Goal: Task Accomplishment & Management: Use online tool/utility

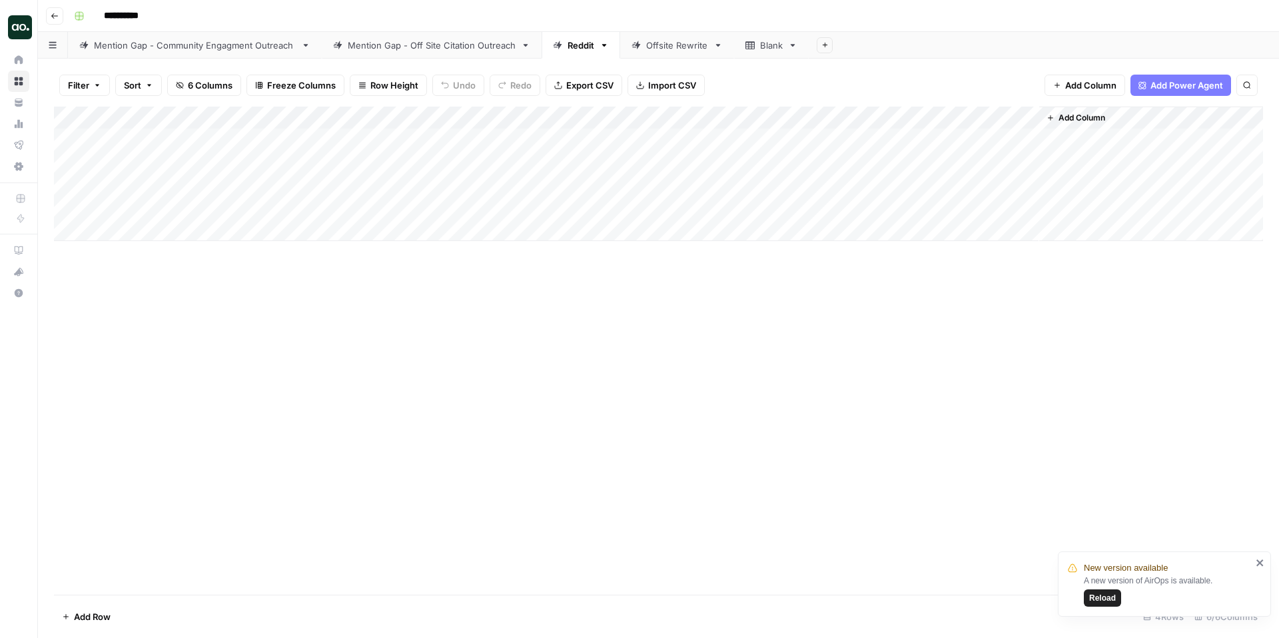
click at [483, 45] on div "Mention Gap - Off Site Citation Outreach" at bounding box center [432, 45] width 168 height 13
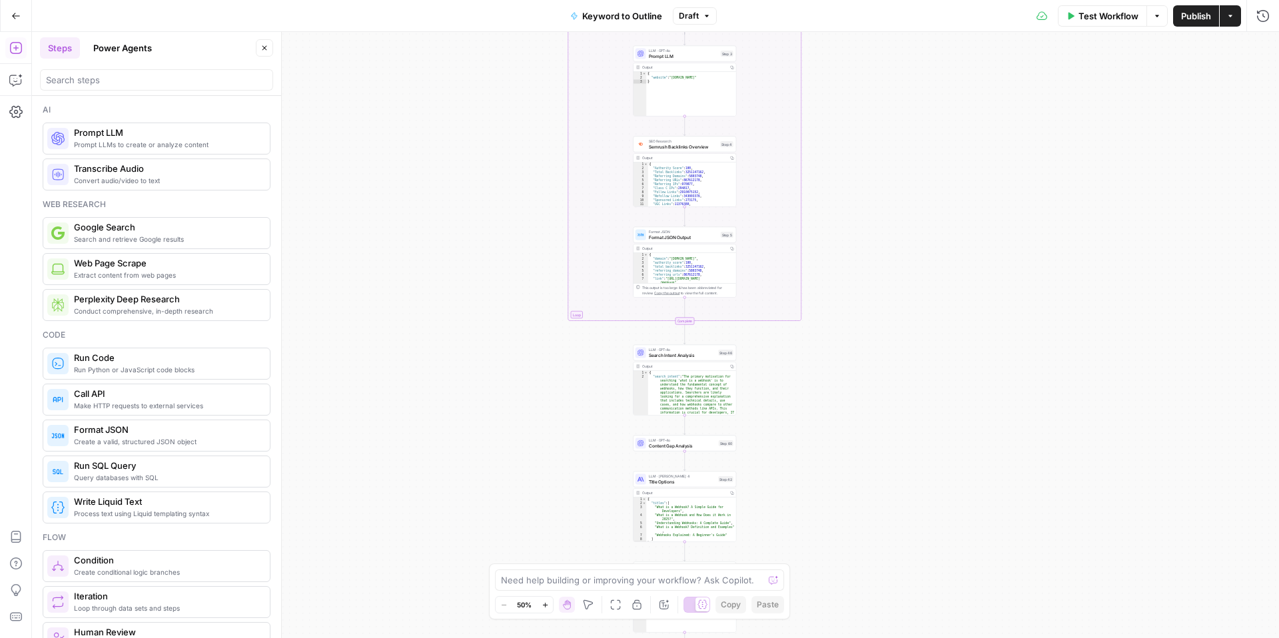
scroll to position [2242, 0]
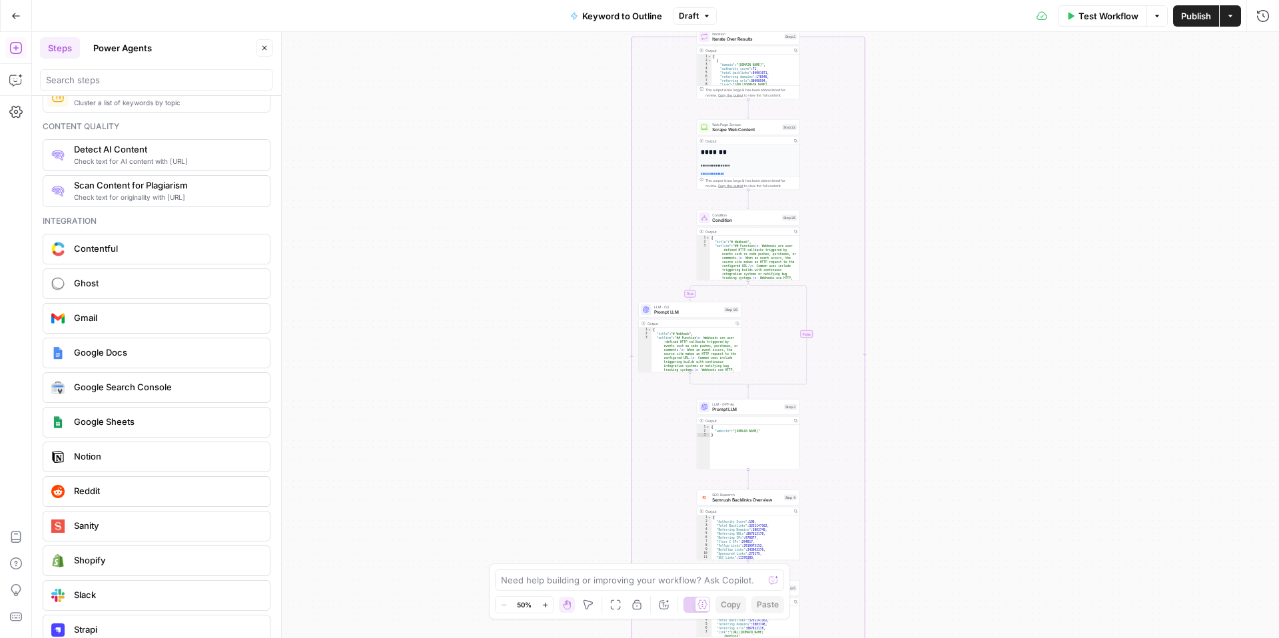
click at [976, 137] on div "true false Workflow Set Inputs Inputs LLM · GPT-4o Search Query Step 40 Output …" at bounding box center [655, 335] width 1247 height 606
click at [12, 78] on icon "button" at bounding box center [15, 79] width 13 height 13
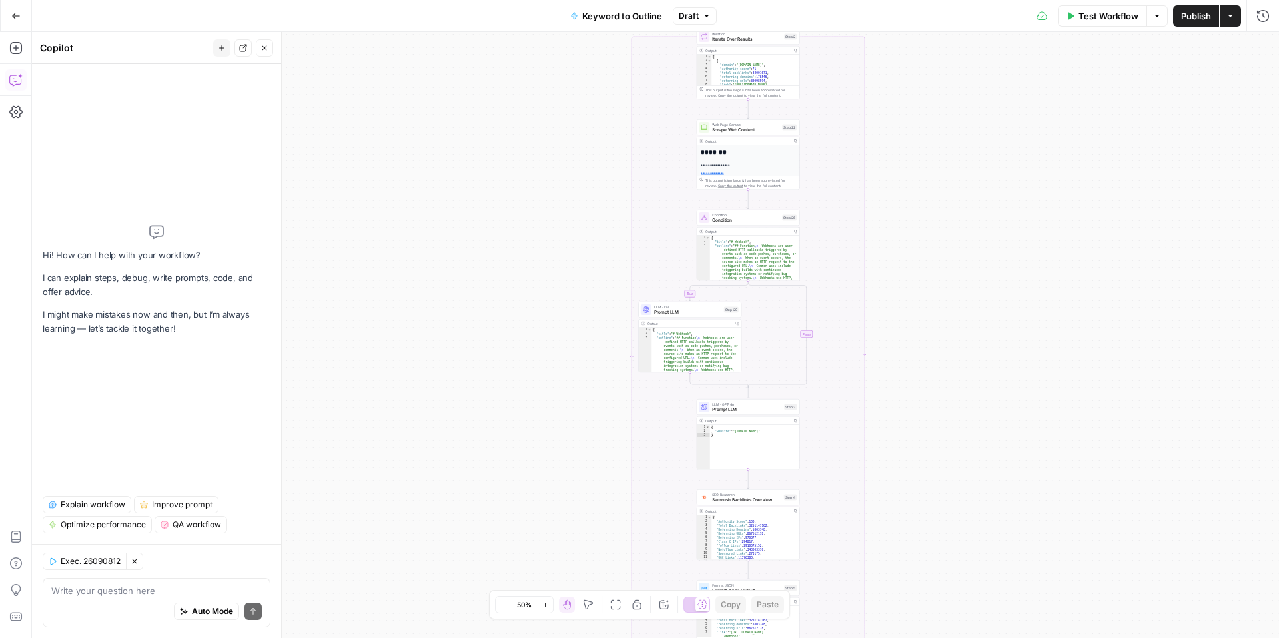
click at [113, 503] on span "Explain workflow" at bounding box center [93, 505] width 65 height 12
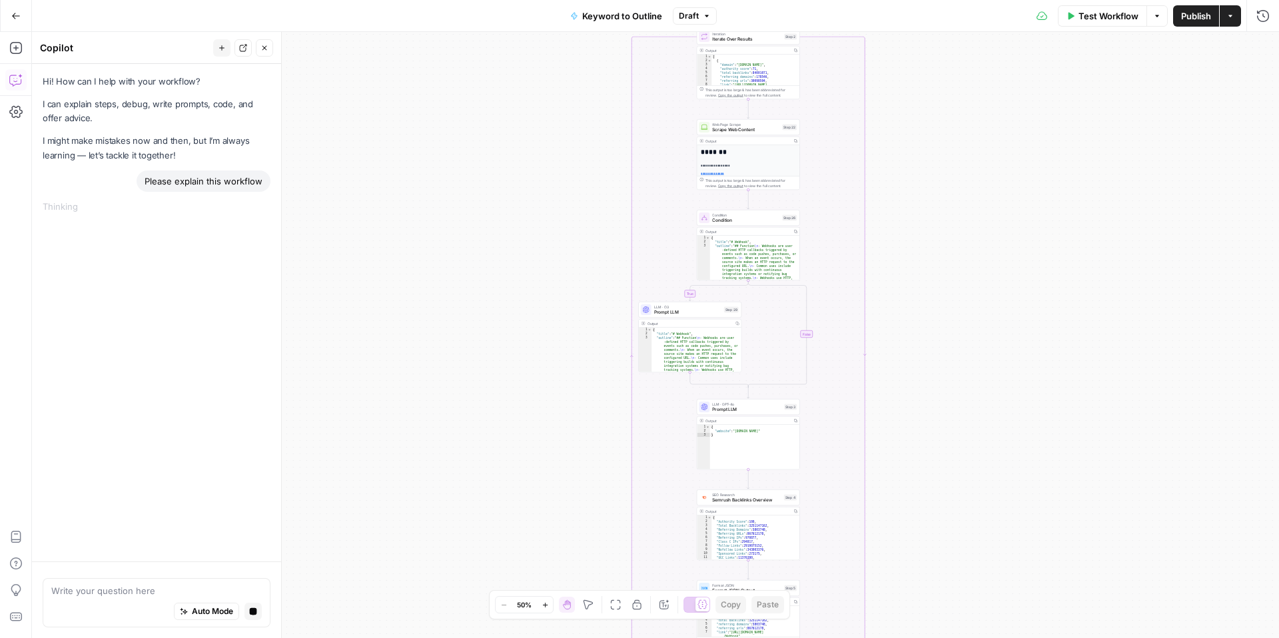
click at [987, 131] on div "true false Workflow Set Inputs Inputs LLM · GPT-4o Search Query Step 40 Output …" at bounding box center [655, 335] width 1247 height 606
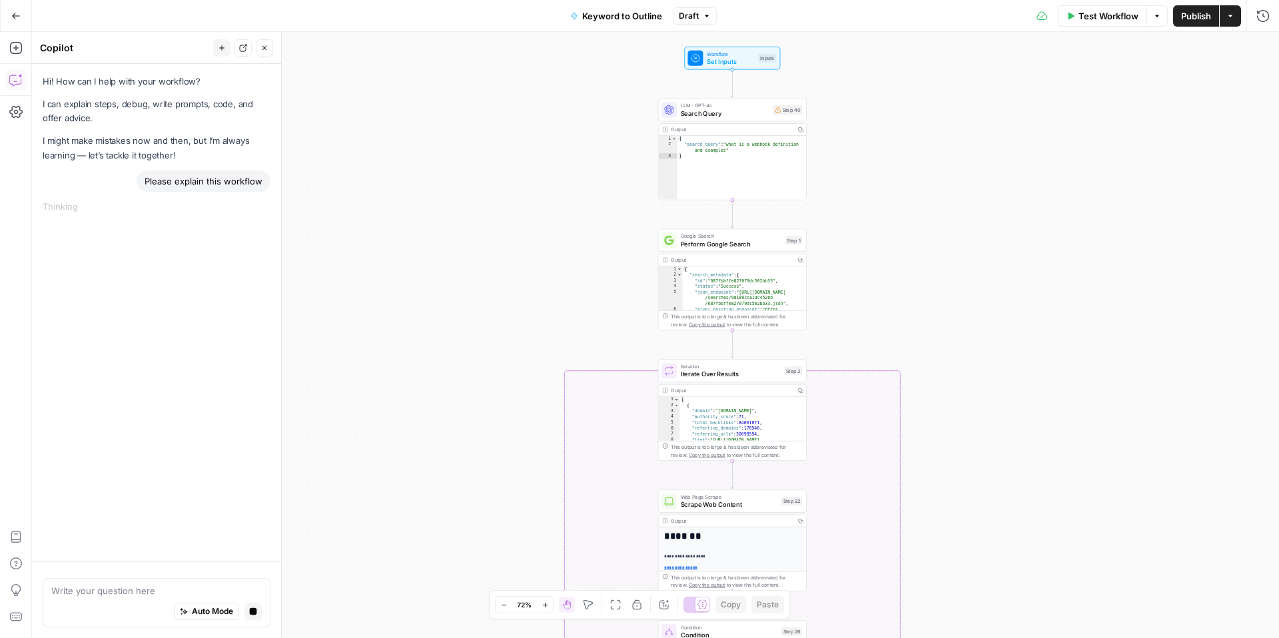
drag, startPoint x: 884, startPoint y: 172, endPoint x: 840, endPoint y: 172, distance: 44.0
click at [839, 171] on div "true false Workflow Set Inputs Inputs LLM · GPT-4o Search Query Step 40 Output …" at bounding box center [655, 335] width 1247 height 606
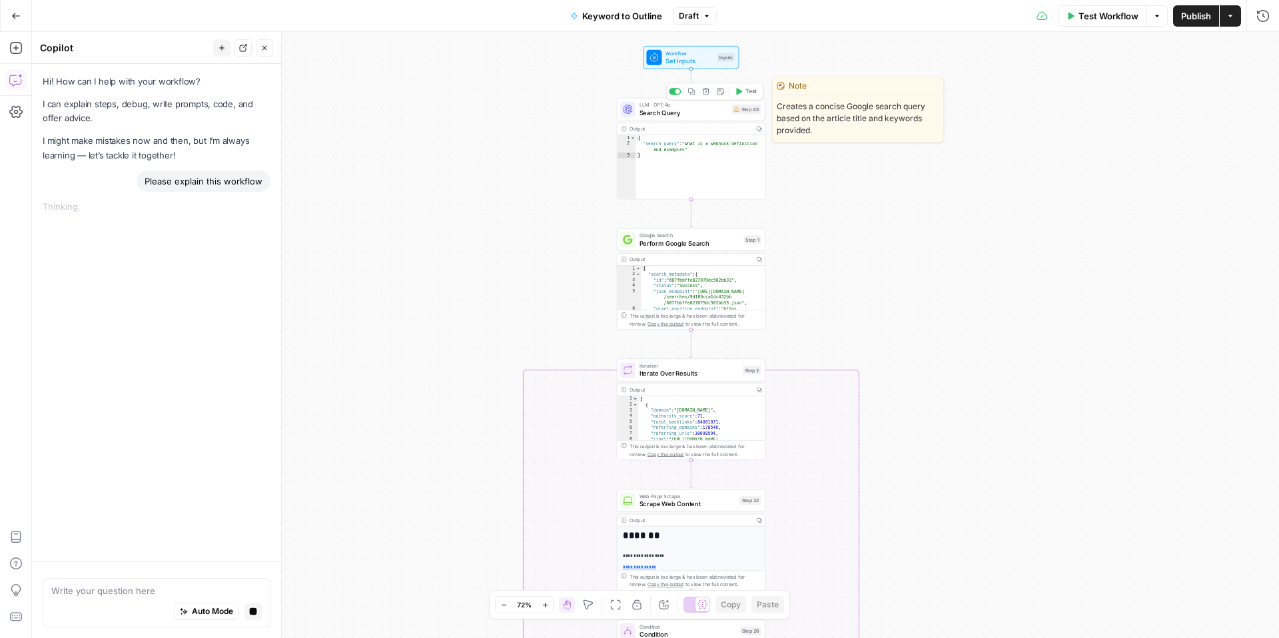
click at [678, 115] on span "Search Query" at bounding box center [684, 112] width 89 height 9
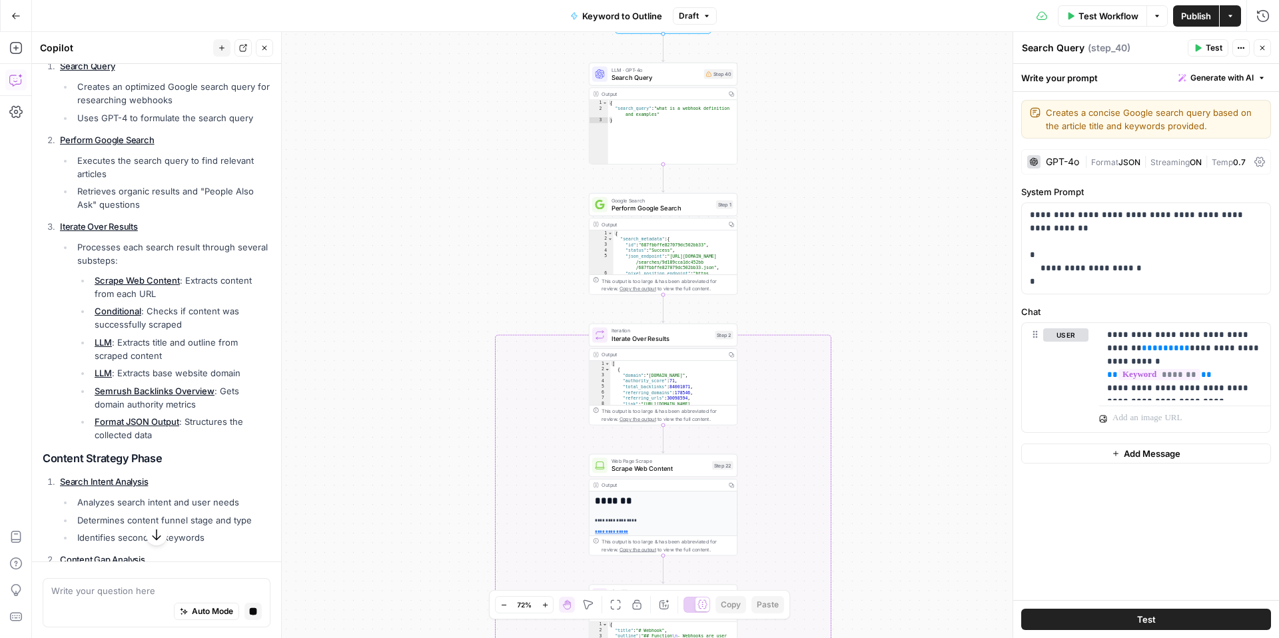
scroll to position [321, 0]
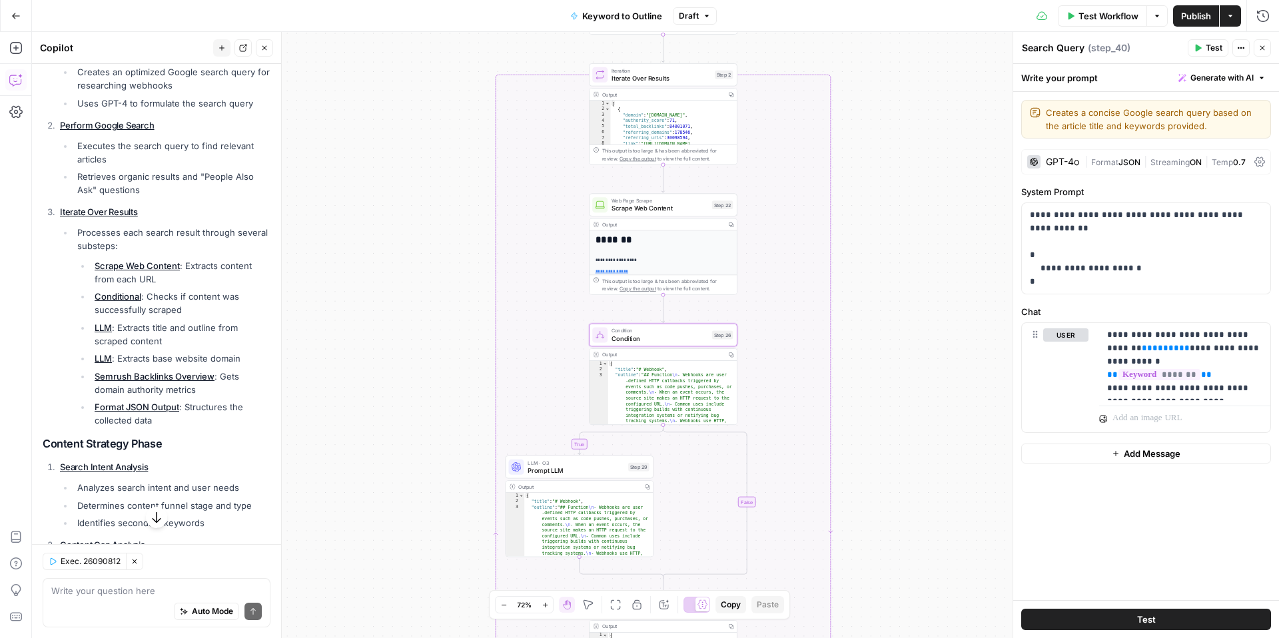
click at [123, 300] on link "Conditional" at bounding box center [118, 296] width 47 height 11
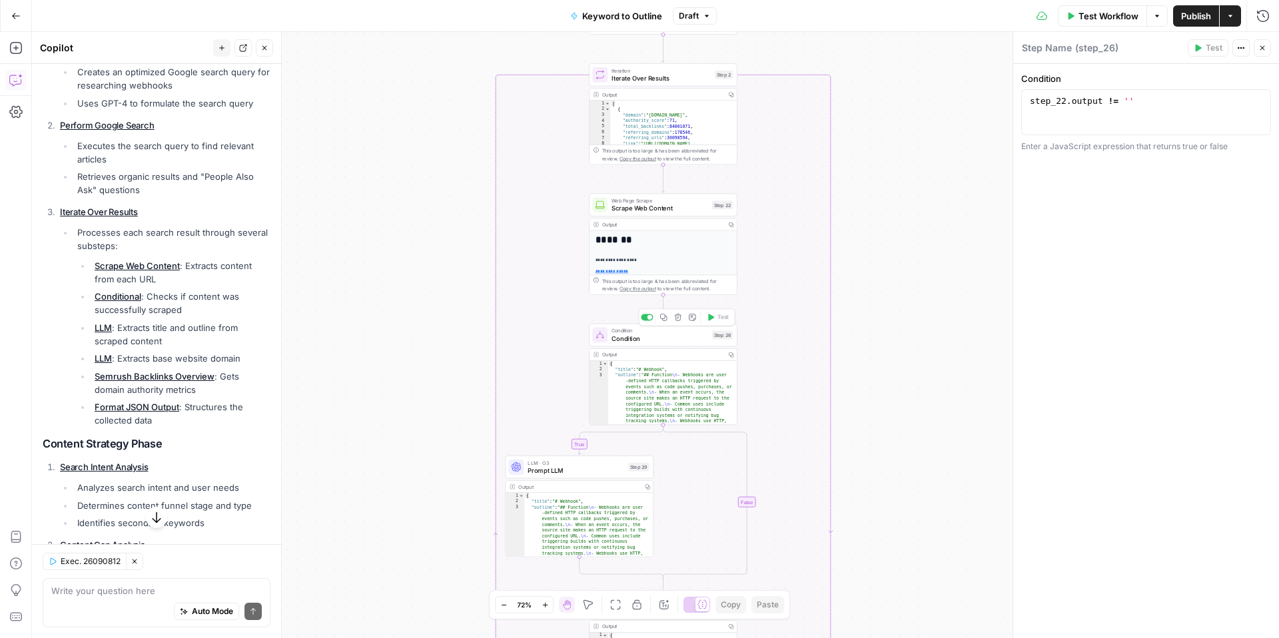
click at [622, 341] on span "Condition" at bounding box center [660, 338] width 97 height 9
click at [637, 342] on span "Condition" at bounding box center [660, 338] width 97 height 9
click at [1257, 45] on button "Close" at bounding box center [1262, 47] width 17 height 17
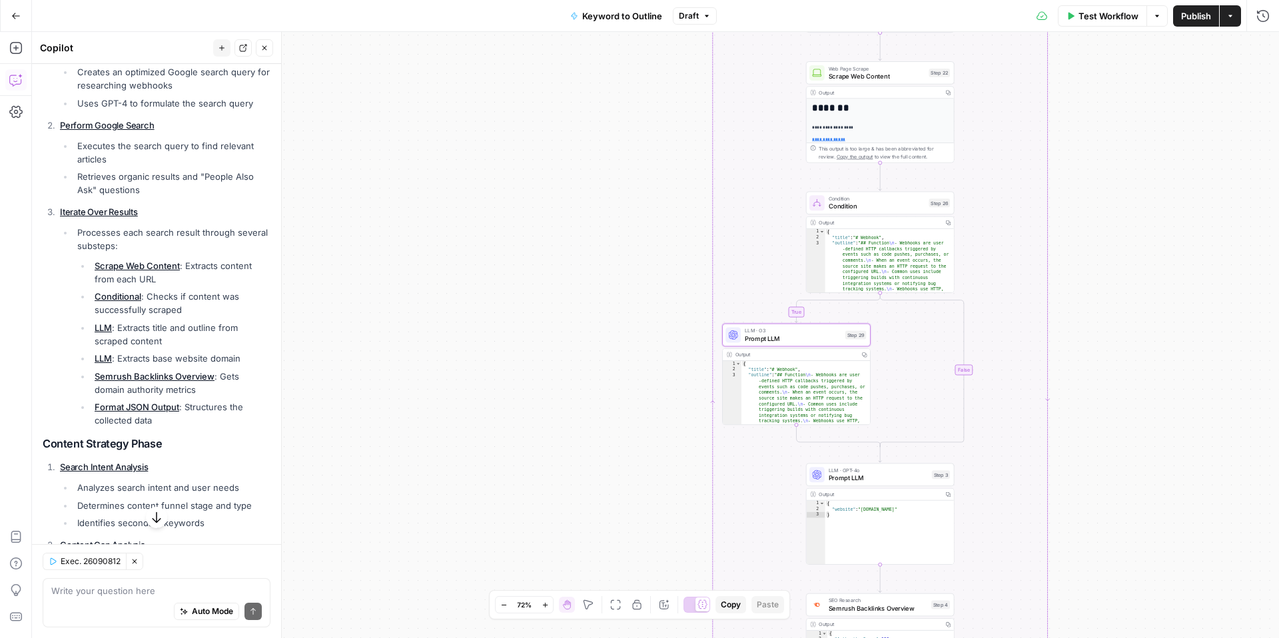
click at [101, 329] on link "LLM" at bounding box center [103, 328] width 17 height 11
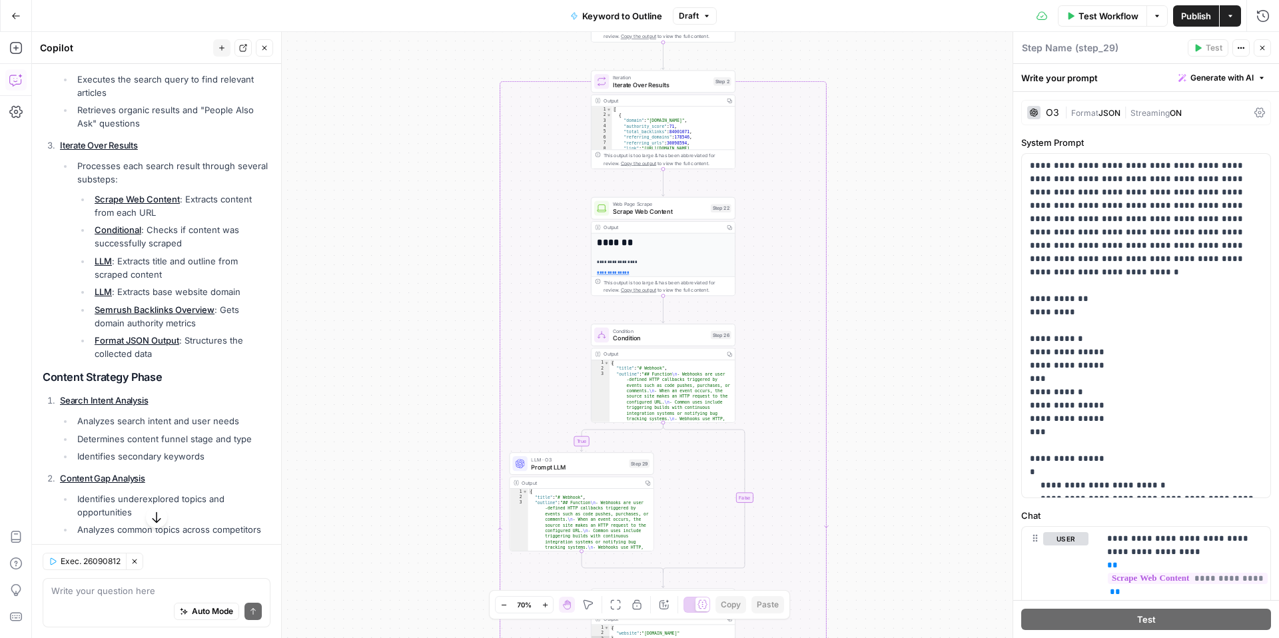
scroll to position [391, 0]
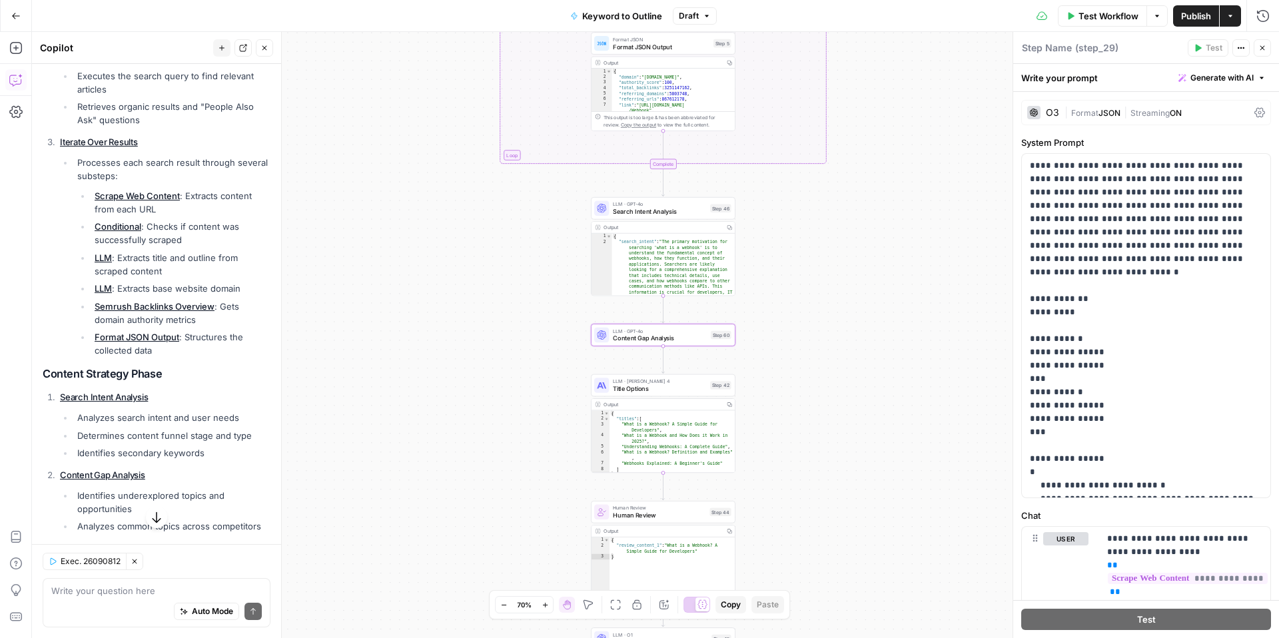
click at [102, 476] on link "Content Gap Analysis" at bounding box center [102, 475] width 85 height 11
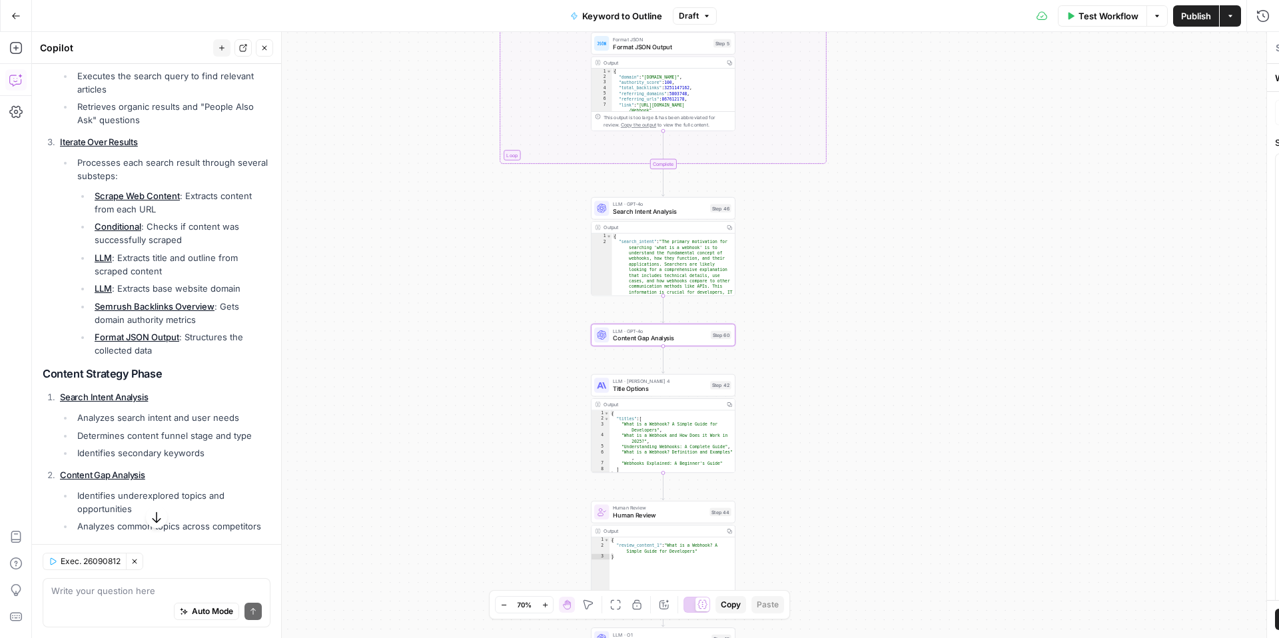
type textarea "Content Gap Analysis"
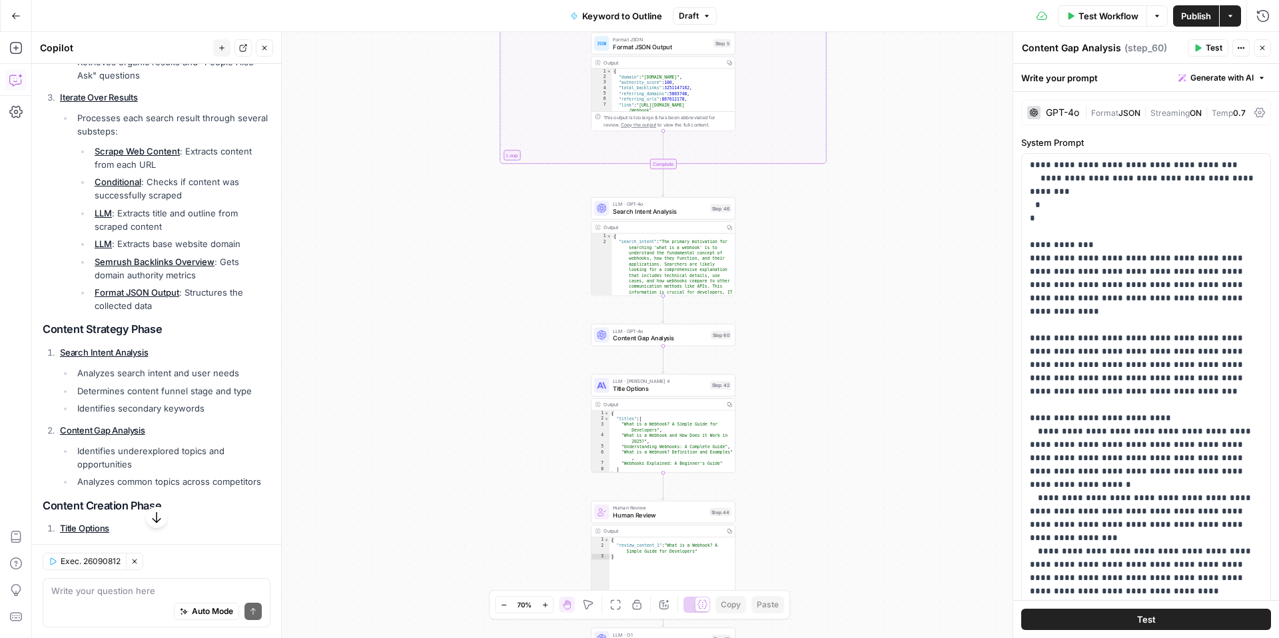
scroll to position [474, 0]
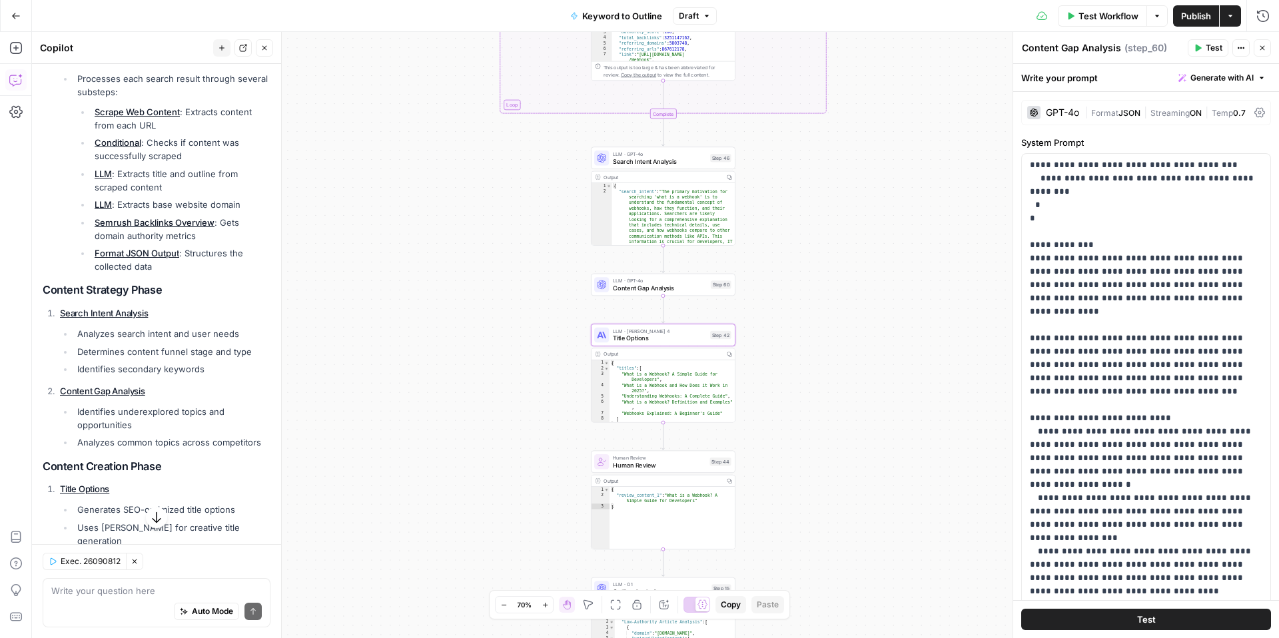
click at [96, 489] on link "Title Options" at bounding box center [84, 489] width 49 height 11
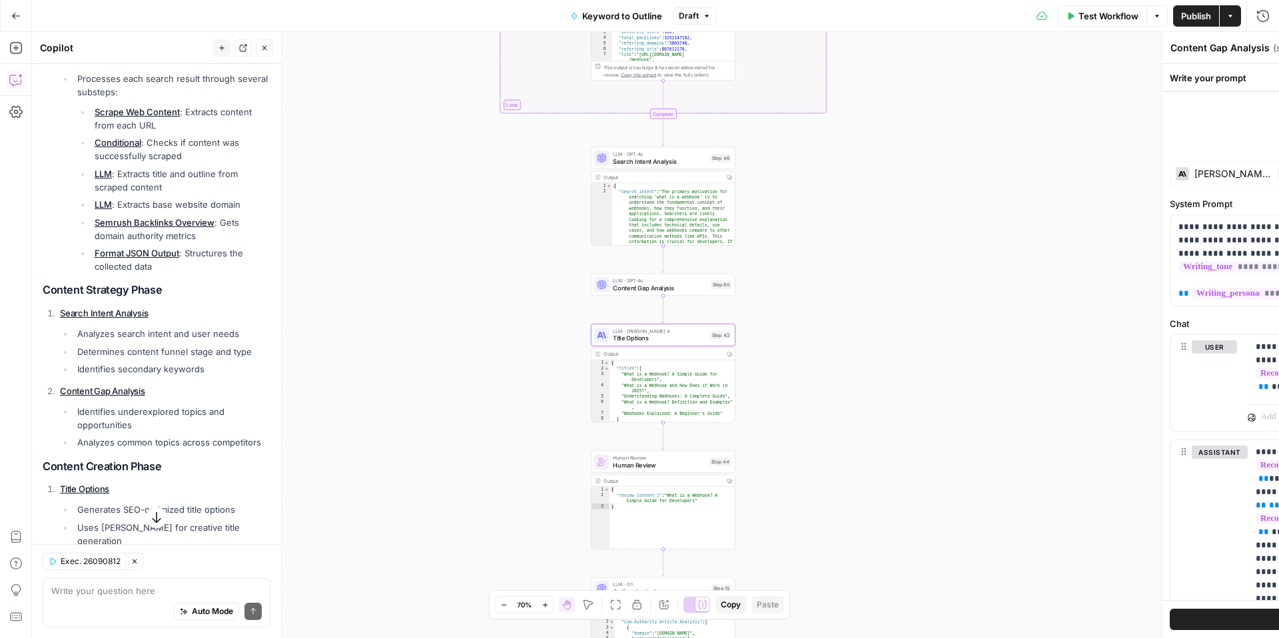
type textarea "Title Options"
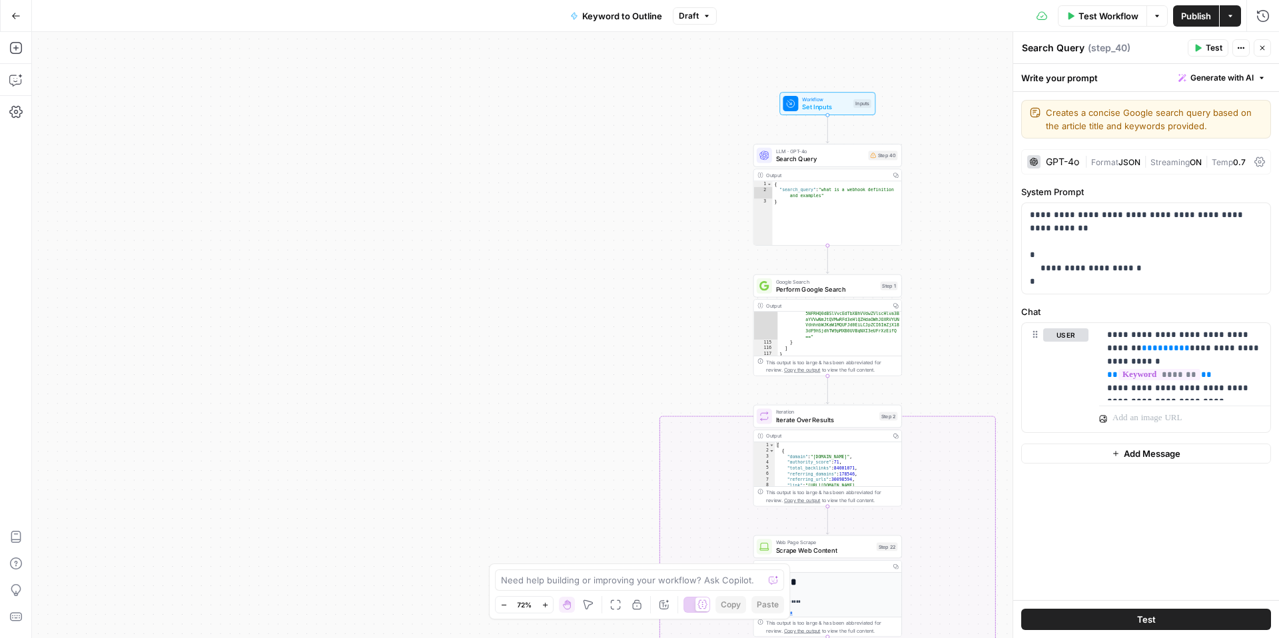
scroll to position [1721, 0]
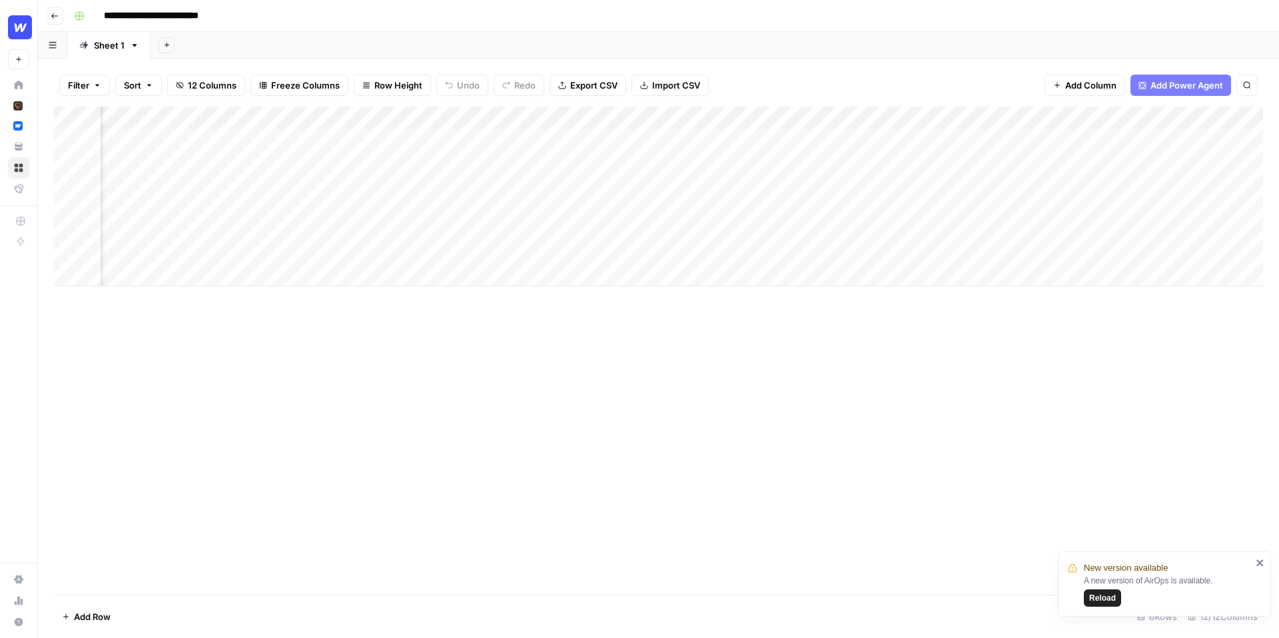
scroll to position [0, 666]
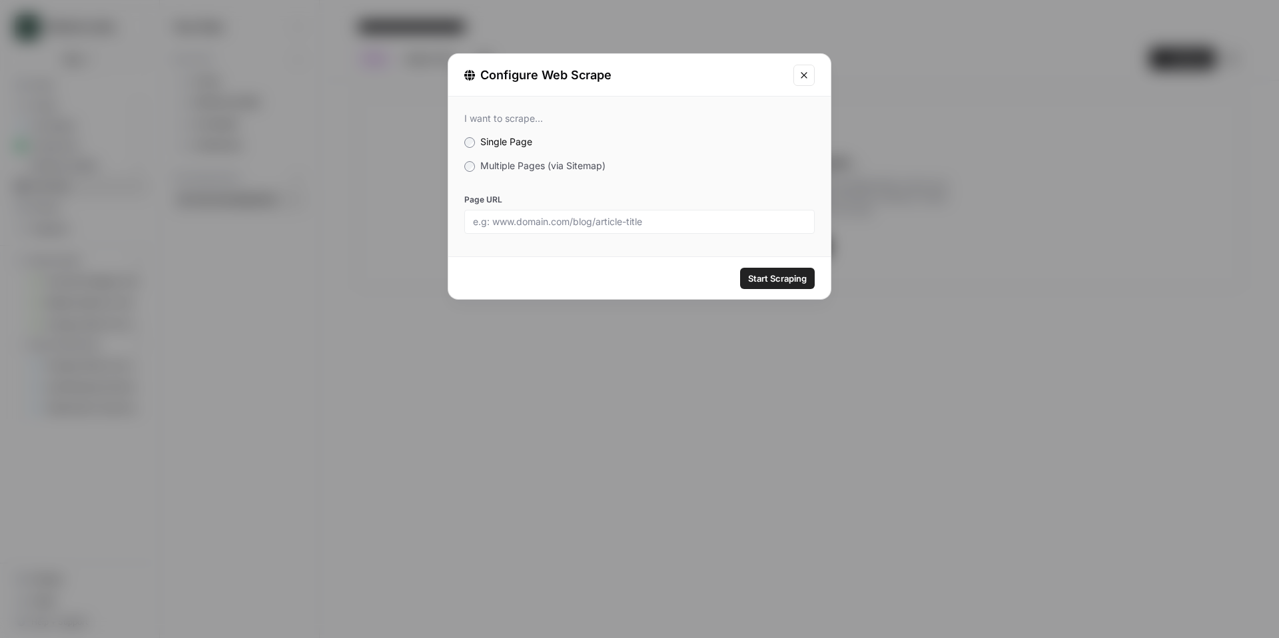
click at [482, 170] on span "Multiple Pages (via Sitemap)" at bounding box center [542, 165] width 125 height 11
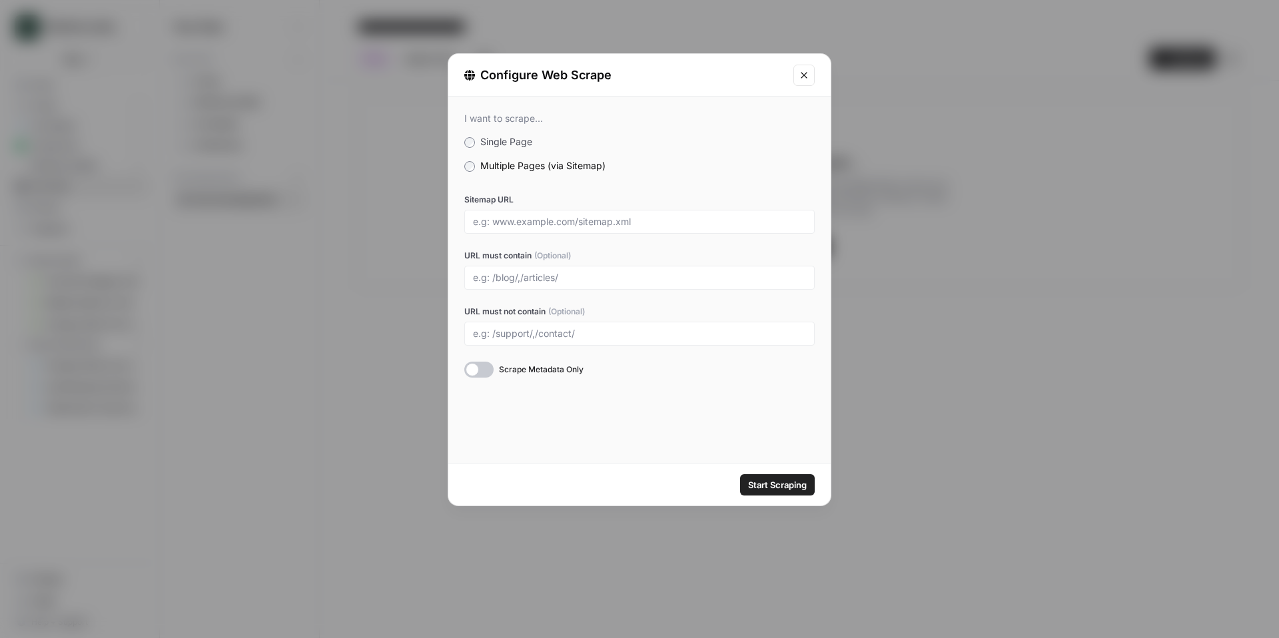
click at [620, 214] on div at bounding box center [639, 222] width 351 height 24
click at [658, 214] on div at bounding box center [639, 222] width 351 height 24
click at [654, 225] on input "Sitemap URL" at bounding box center [639, 222] width 333 height 12
paste input "[URL][DOMAIN_NAME]"
click at [775, 473] on div "Start Scraping" at bounding box center [639, 485] width 383 height 42
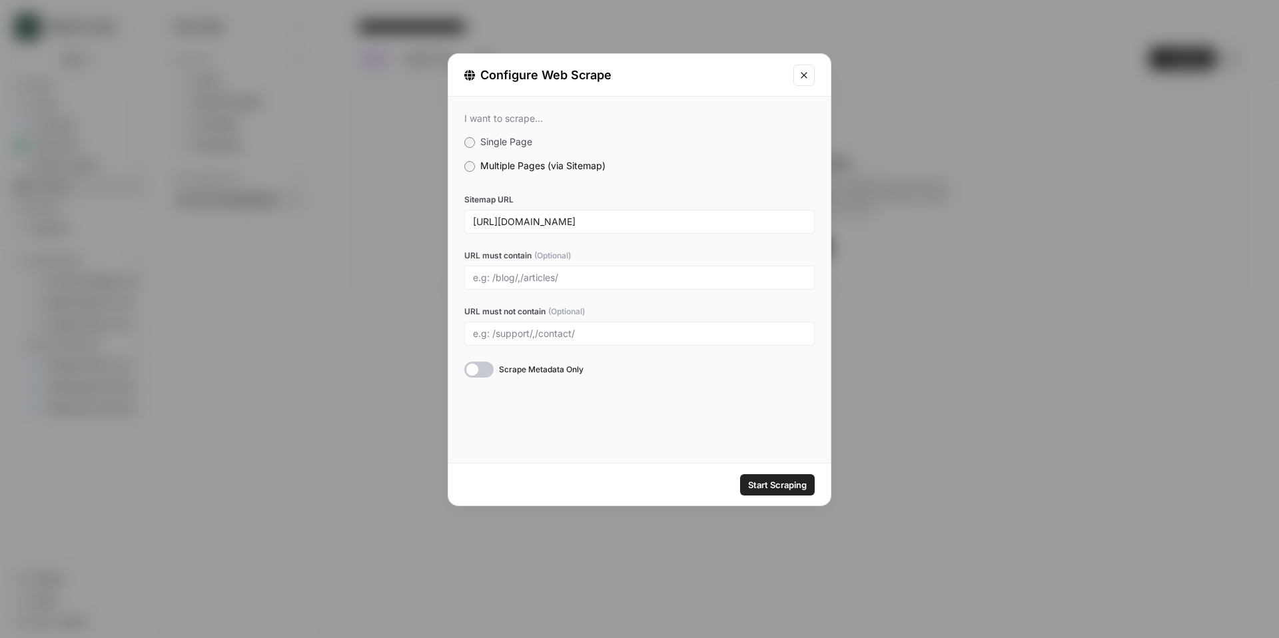
click at [775, 479] on span "Start Scraping" at bounding box center [777, 484] width 59 height 13
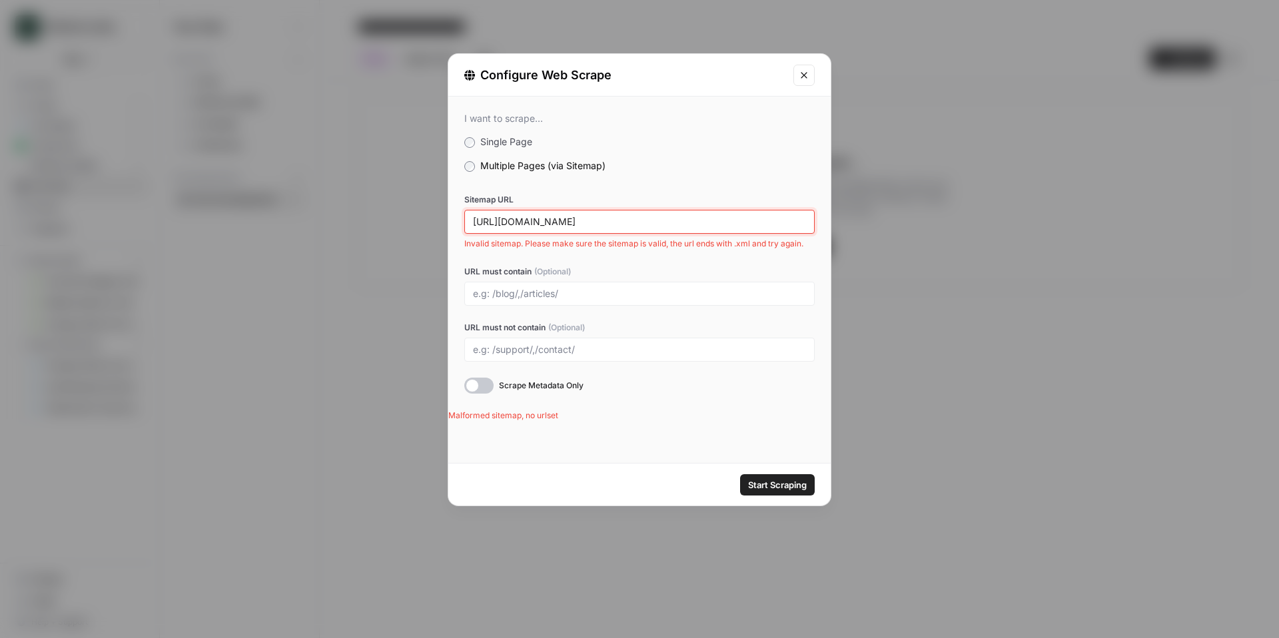
click at [676, 216] on input "[URL][DOMAIN_NAME]" at bounding box center [639, 222] width 333 height 12
paste input "sitemap_index.xml"
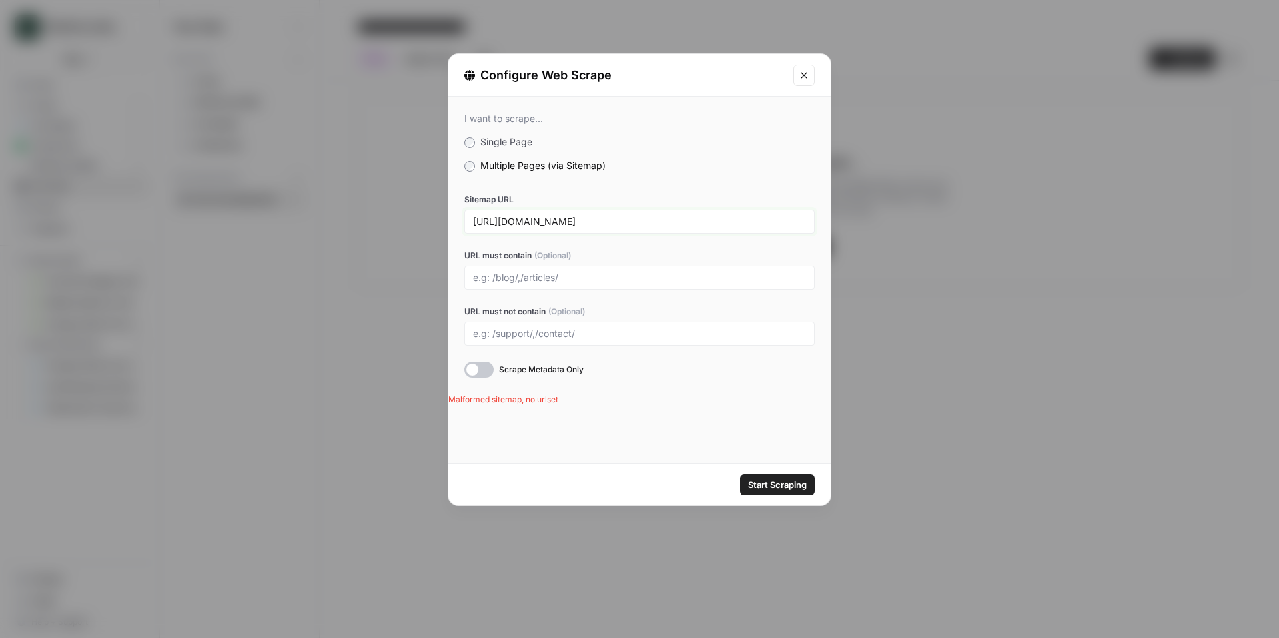
type input "[URL][DOMAIN_NAME]"
click at [740, 474] on button "Start Scraping" at bounding box center [777, 484] width 75 height 21
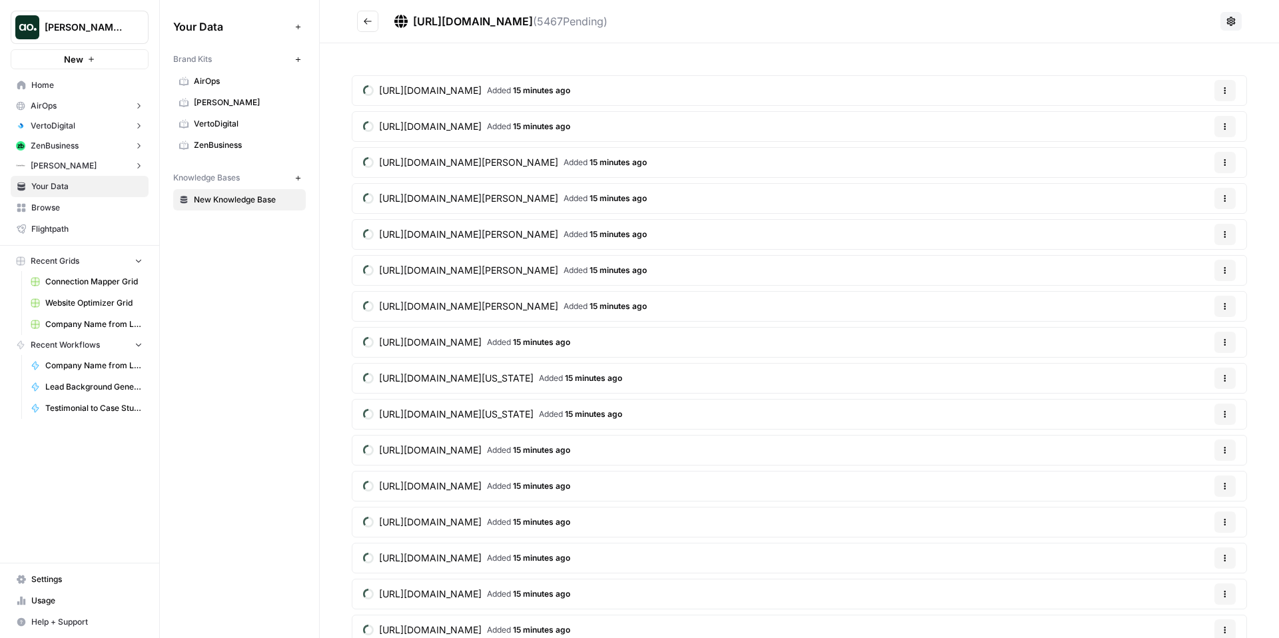
click at [371, 22] on icon "Go back" at bounding box center [367, 21] width 9 height 9
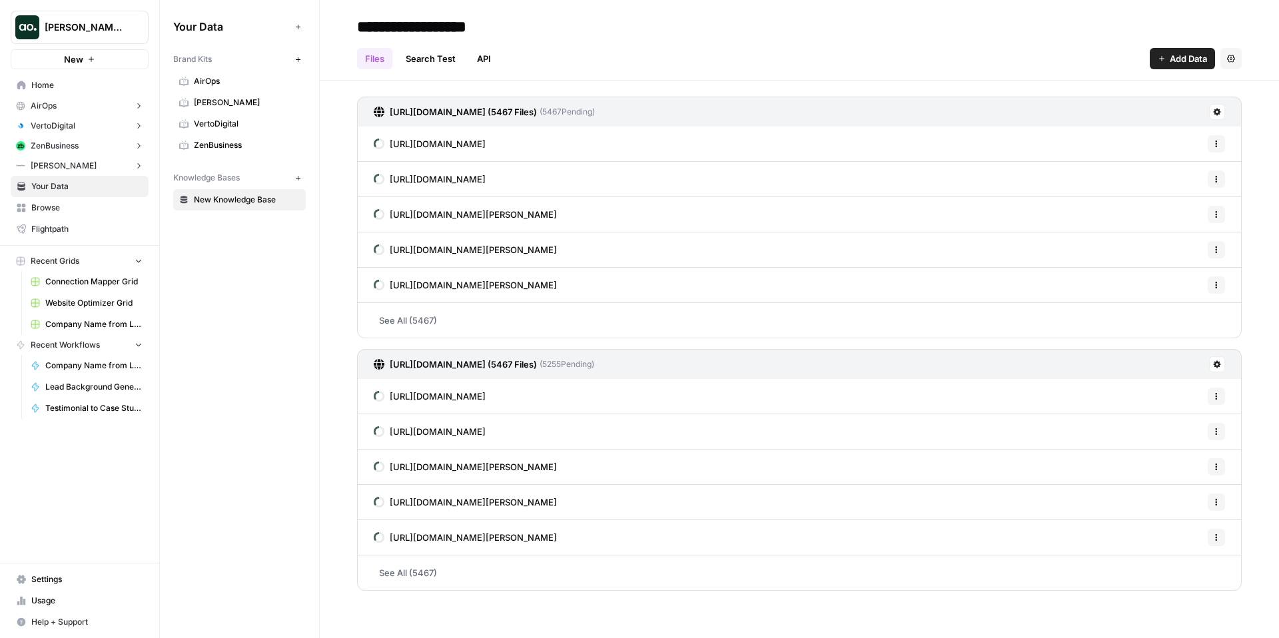
click at [462, 576] on link "See All (5467)" at bounding box center [799, 573] width 885 height 35
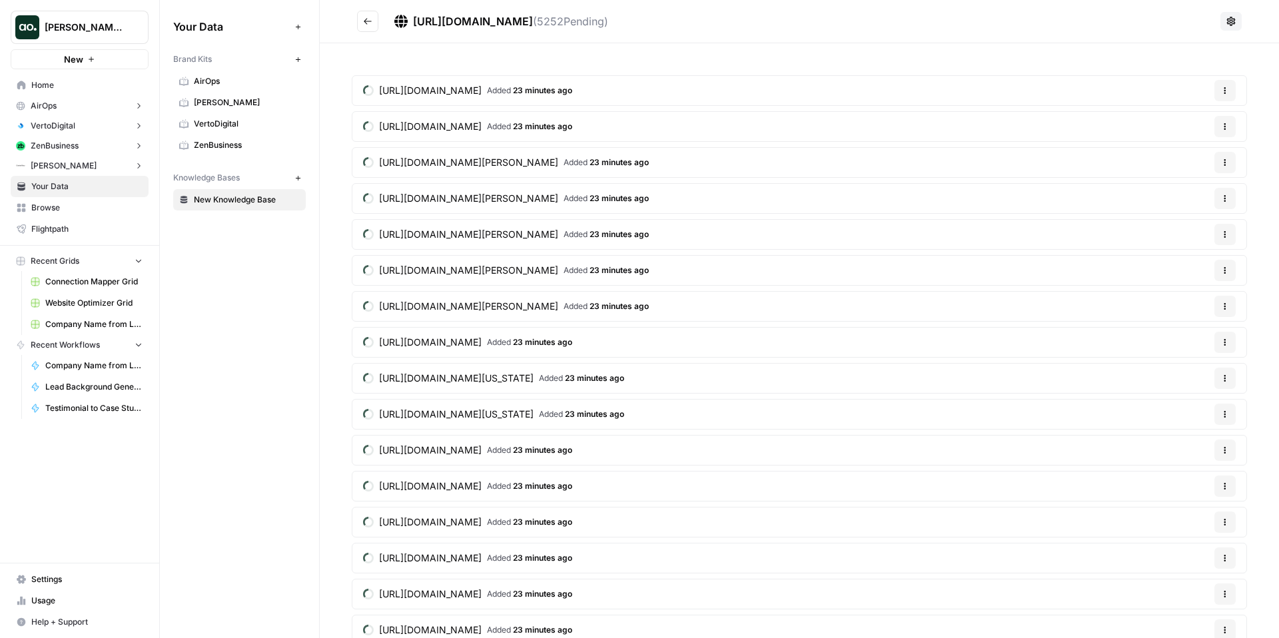
click at [365, 12] on button "Go back" at bounding box center [367, 21] width 21 height 21
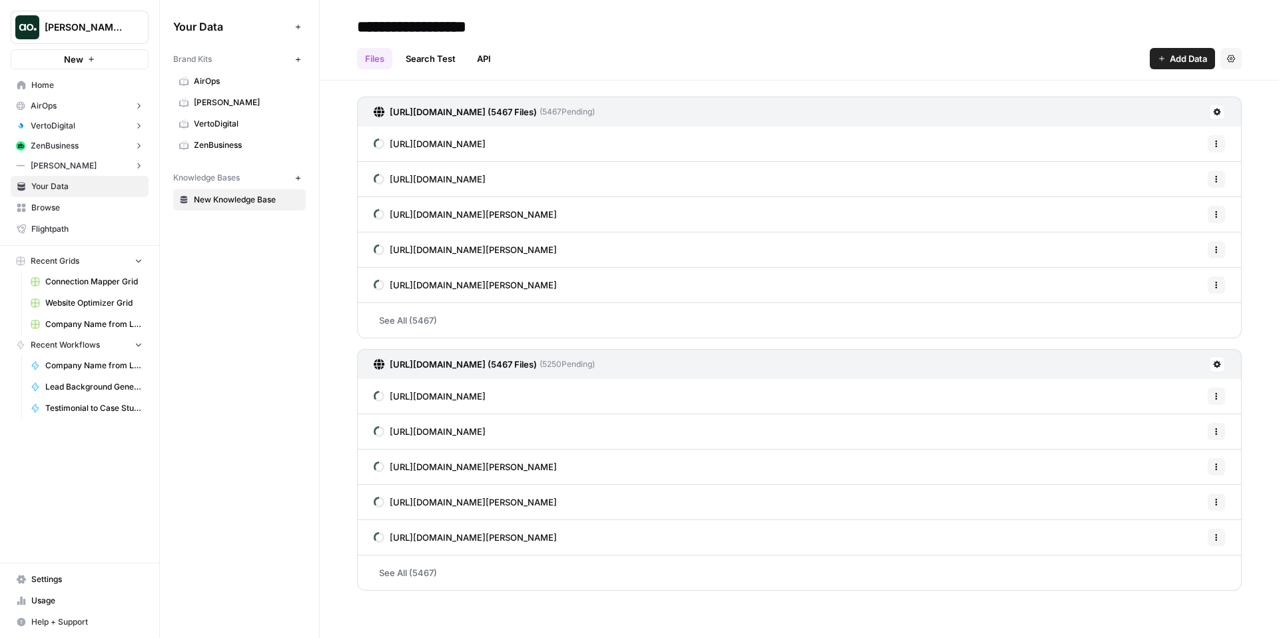
click at [116, 22] on span "[PERSON_NAME] Workspace" at bounding box center [85, 27] width 81 height 13
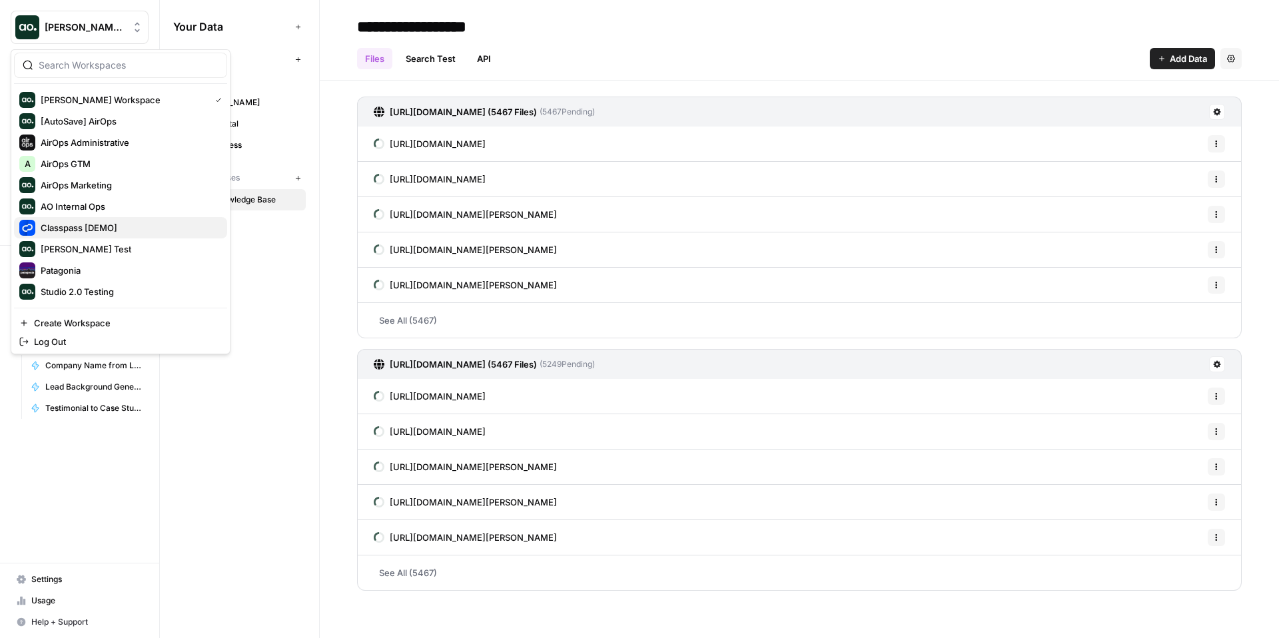
scroll to position [21, 0]
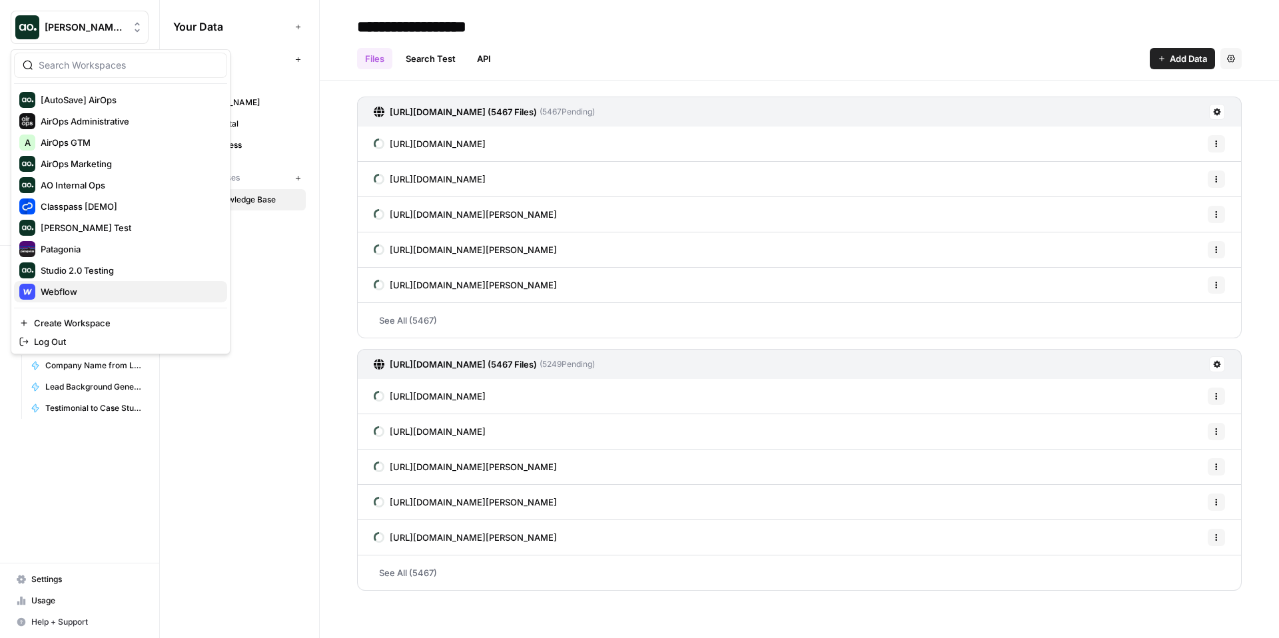
click at [91, 297] on span "Webflow" at bounding box center [129, 291] width 176 height 13
